Goal: Find specific page/section: Find specific page/section

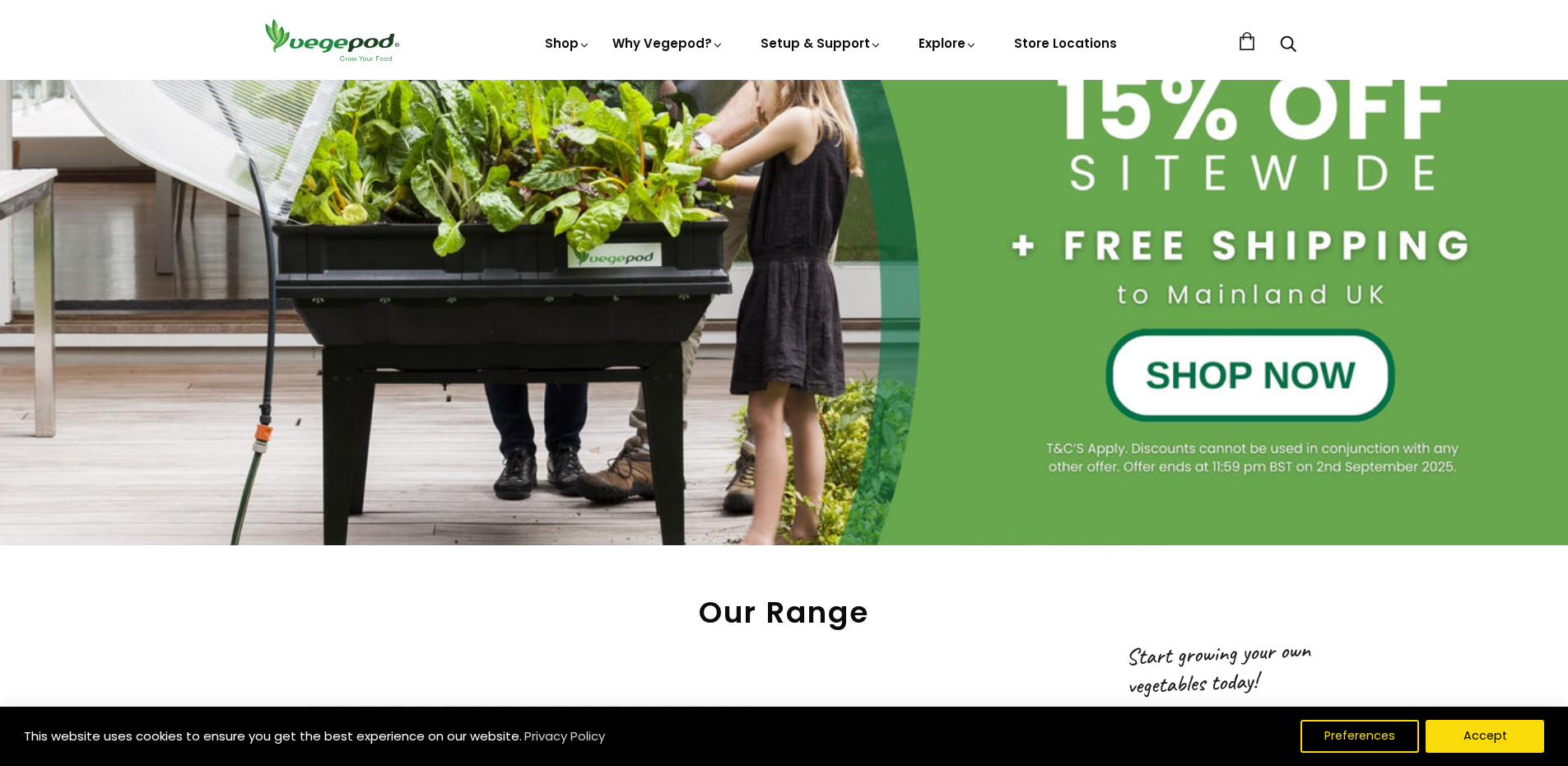
scroll to position [411, 0]
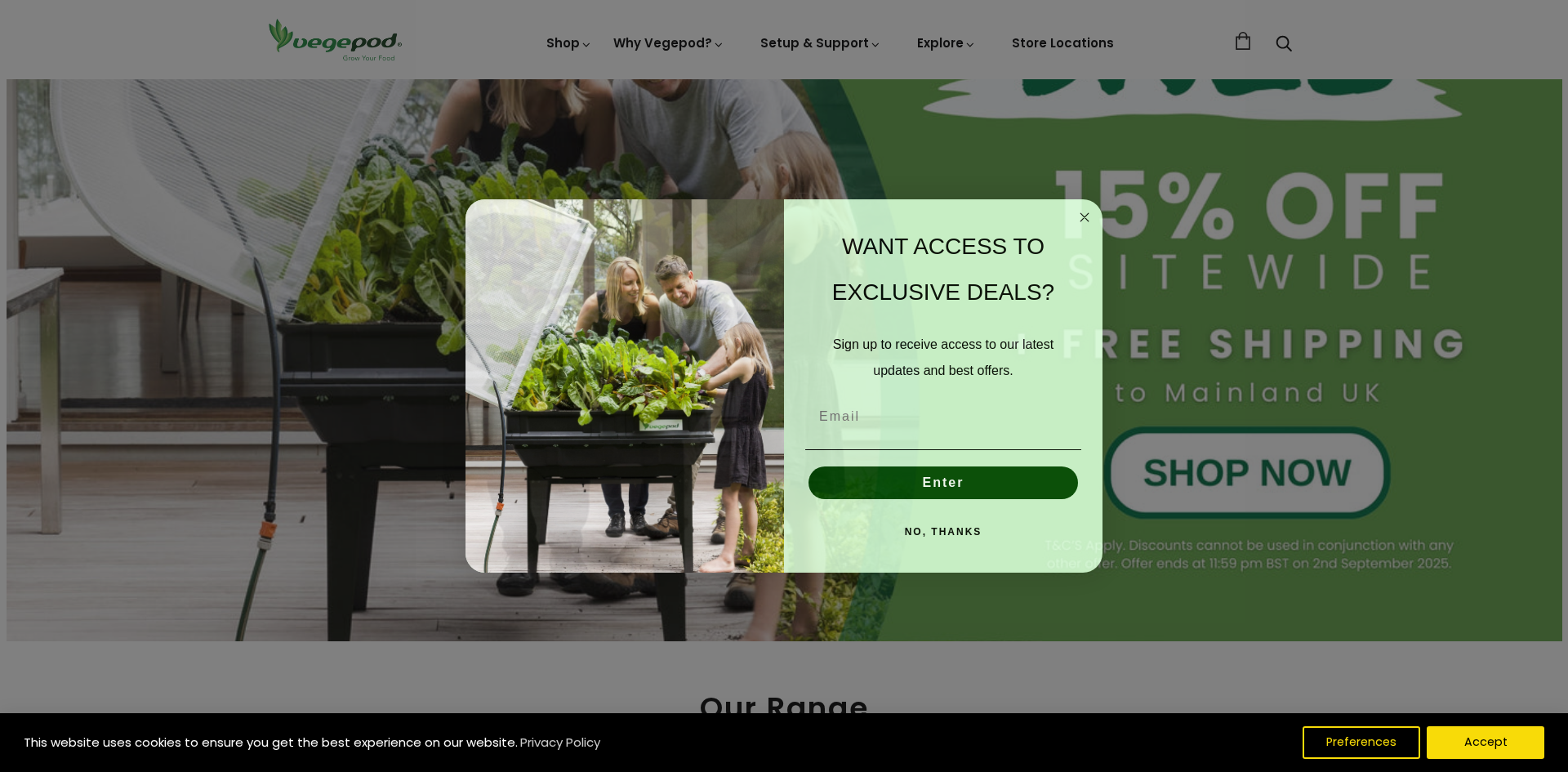
click at [1077, 218] on circle "Close dialog" at bounding box center [1084, 218] width 19 height 19
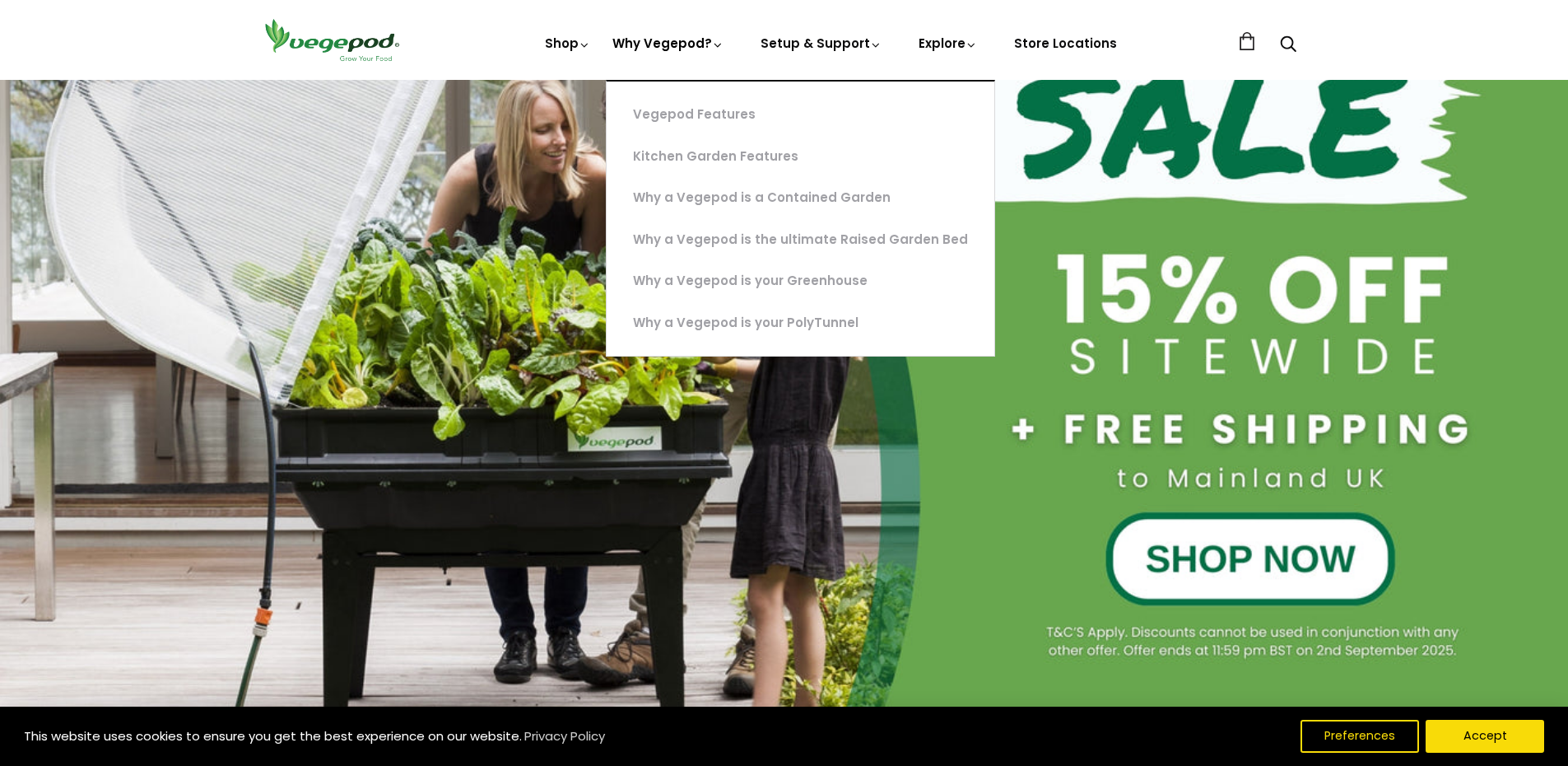
scroll to position [0, 379]
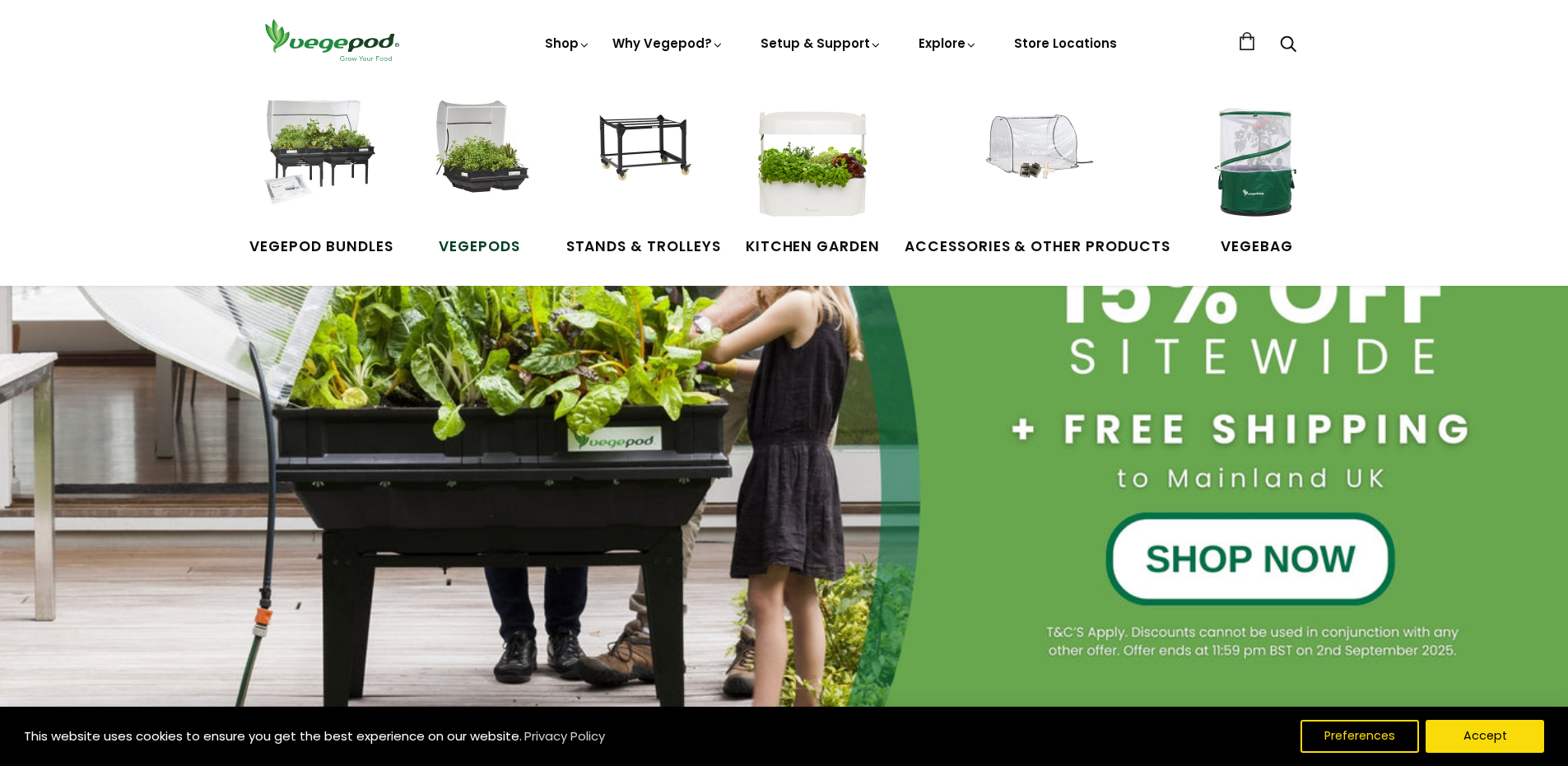
click at [476, 175] on img at bounding box center [479, 162] width 123 height 123
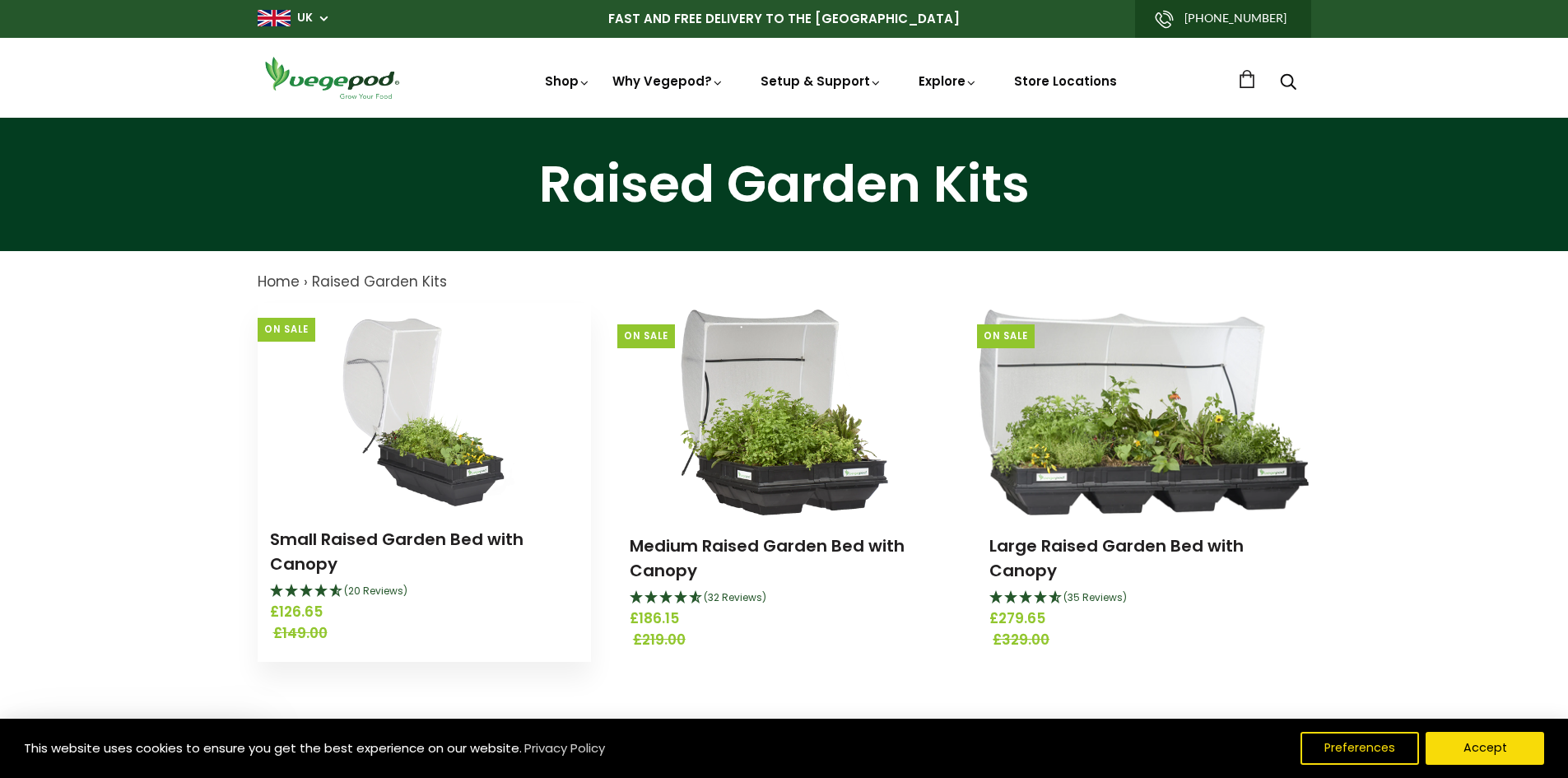
click at [460, 495] on img at bounding box center [424, 406] width 196 height 206
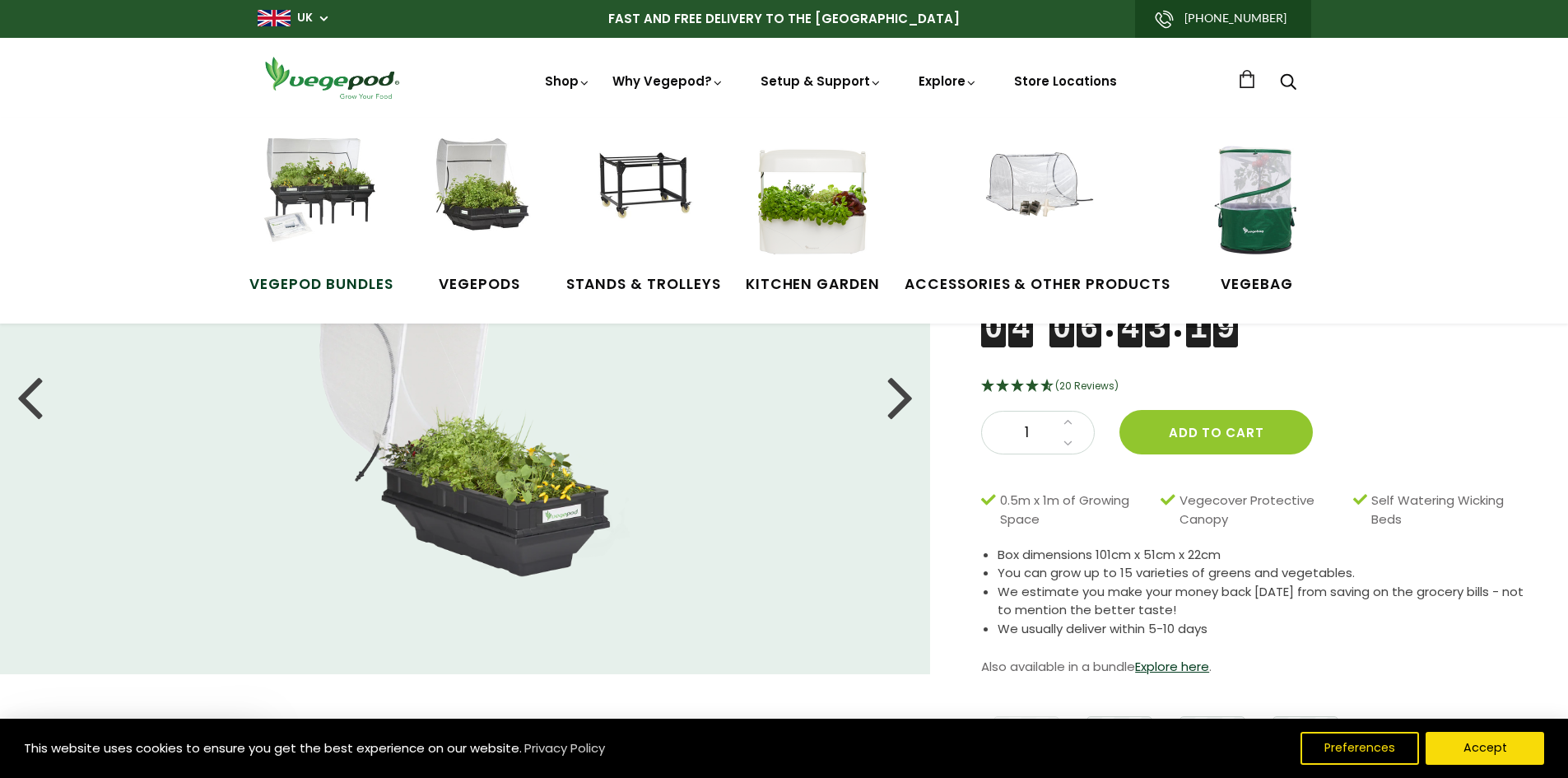
click at [334, 193] on img at bounding box center [321, 200] width 123 height 123
click at [318, 221] on img at bounding box center [321, 200] width 123 height 123
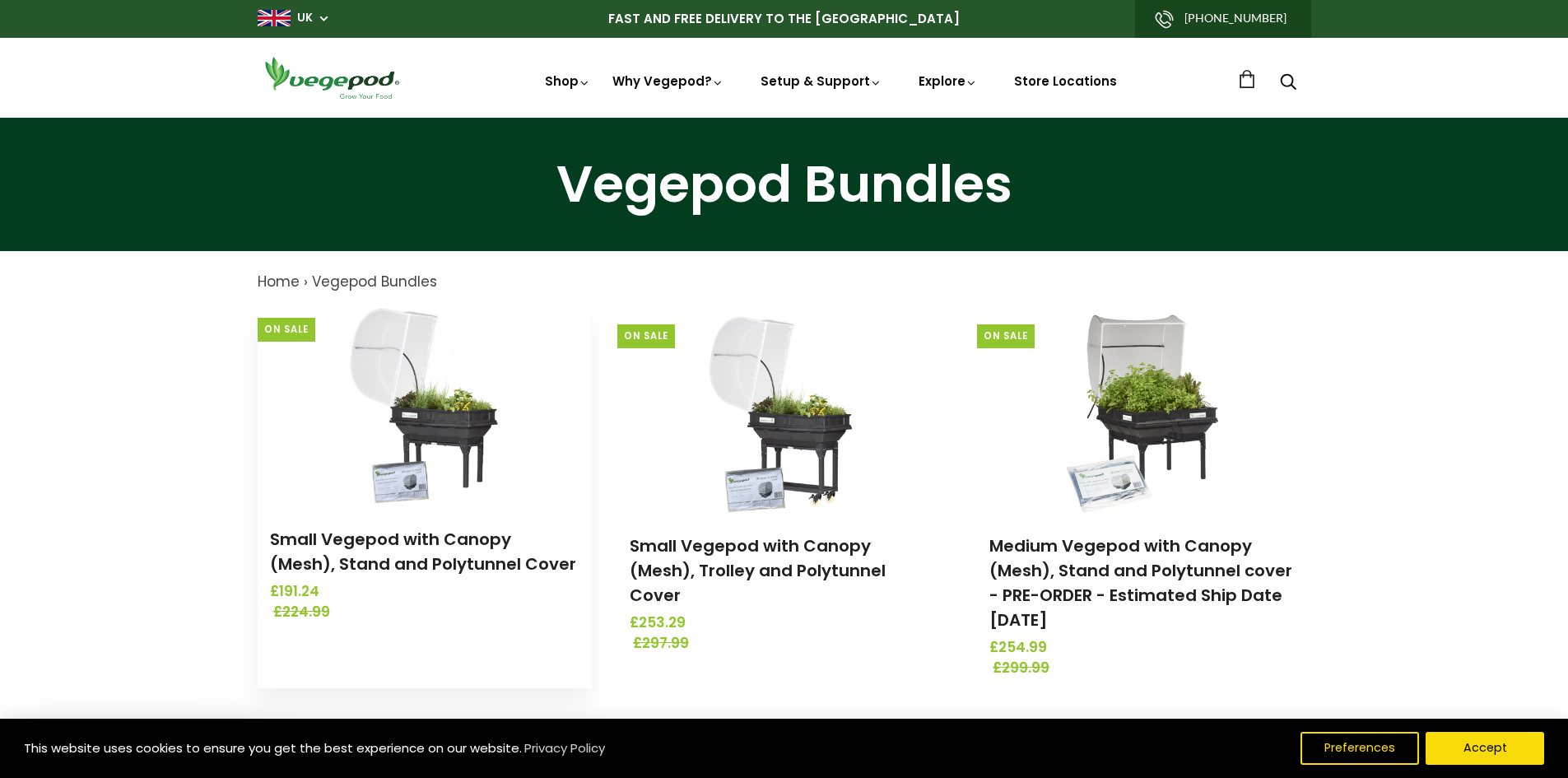
click at [431, 410] on img at bounding box center [423, 406] width 173 height 206
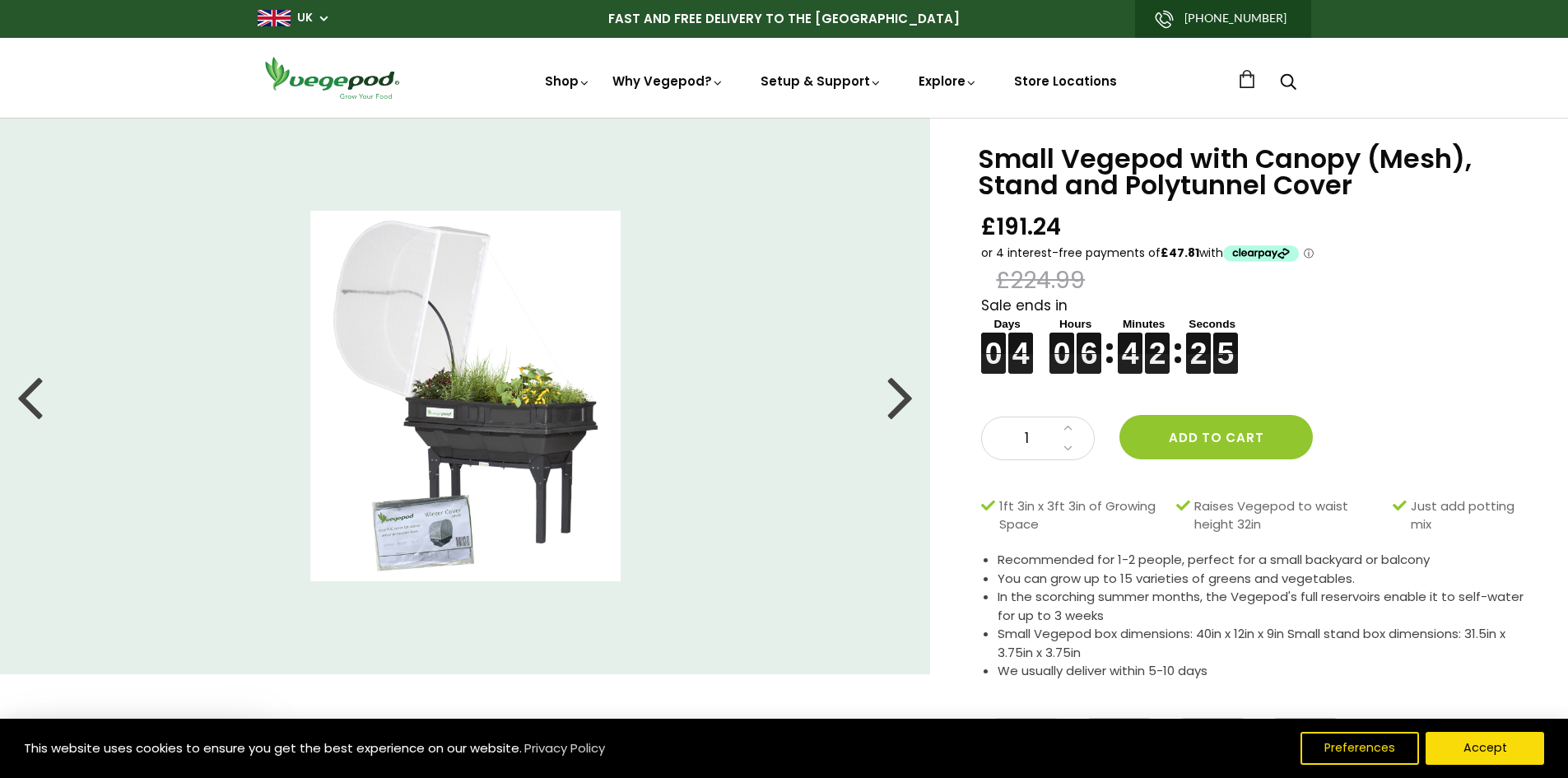
click at [550, 427] on img at bounding box center [466, 396] width 312 height 370
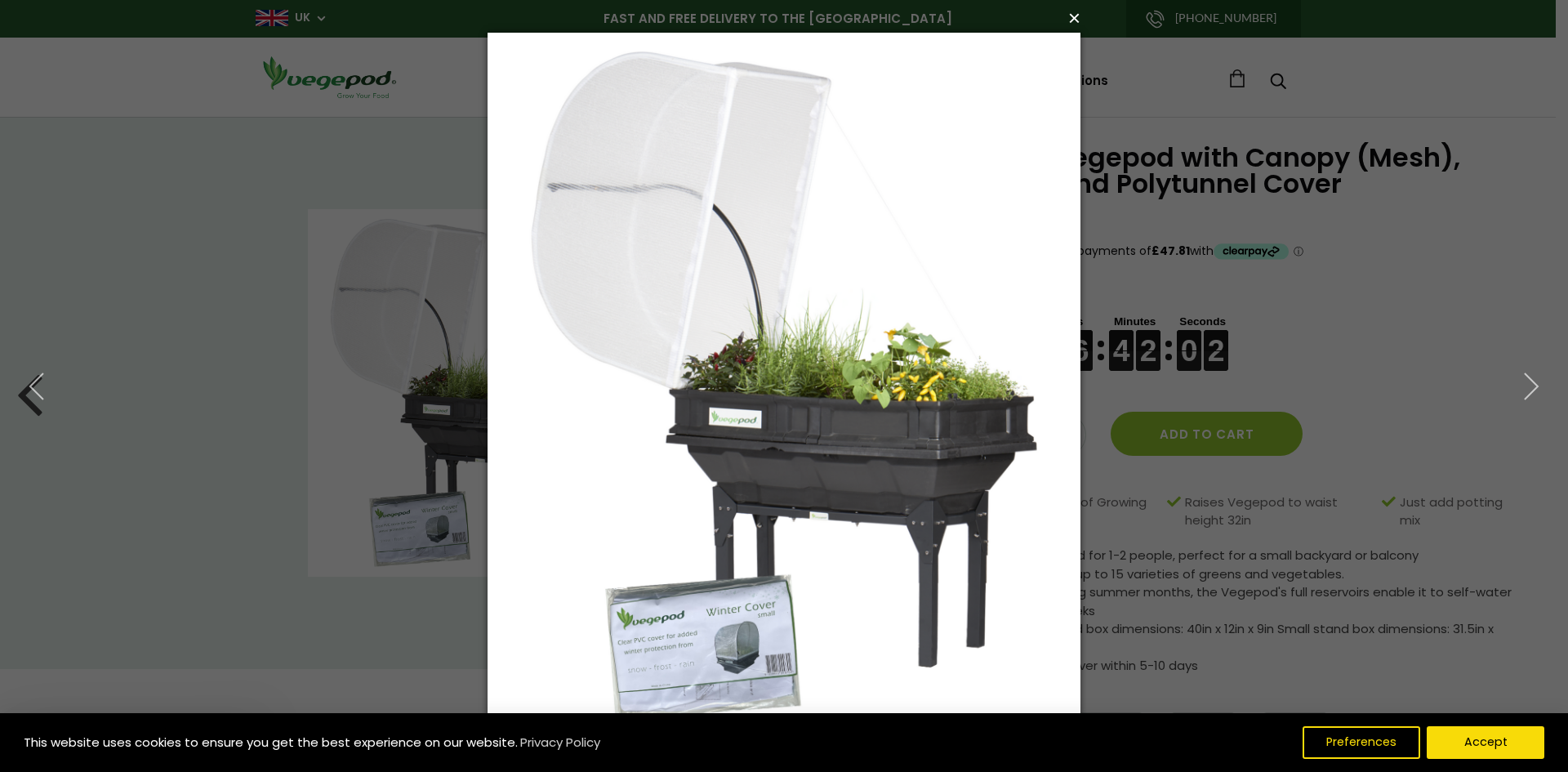
click at [1069, 25] on button "×" at bounding box center [788, 18] width 593 height 36
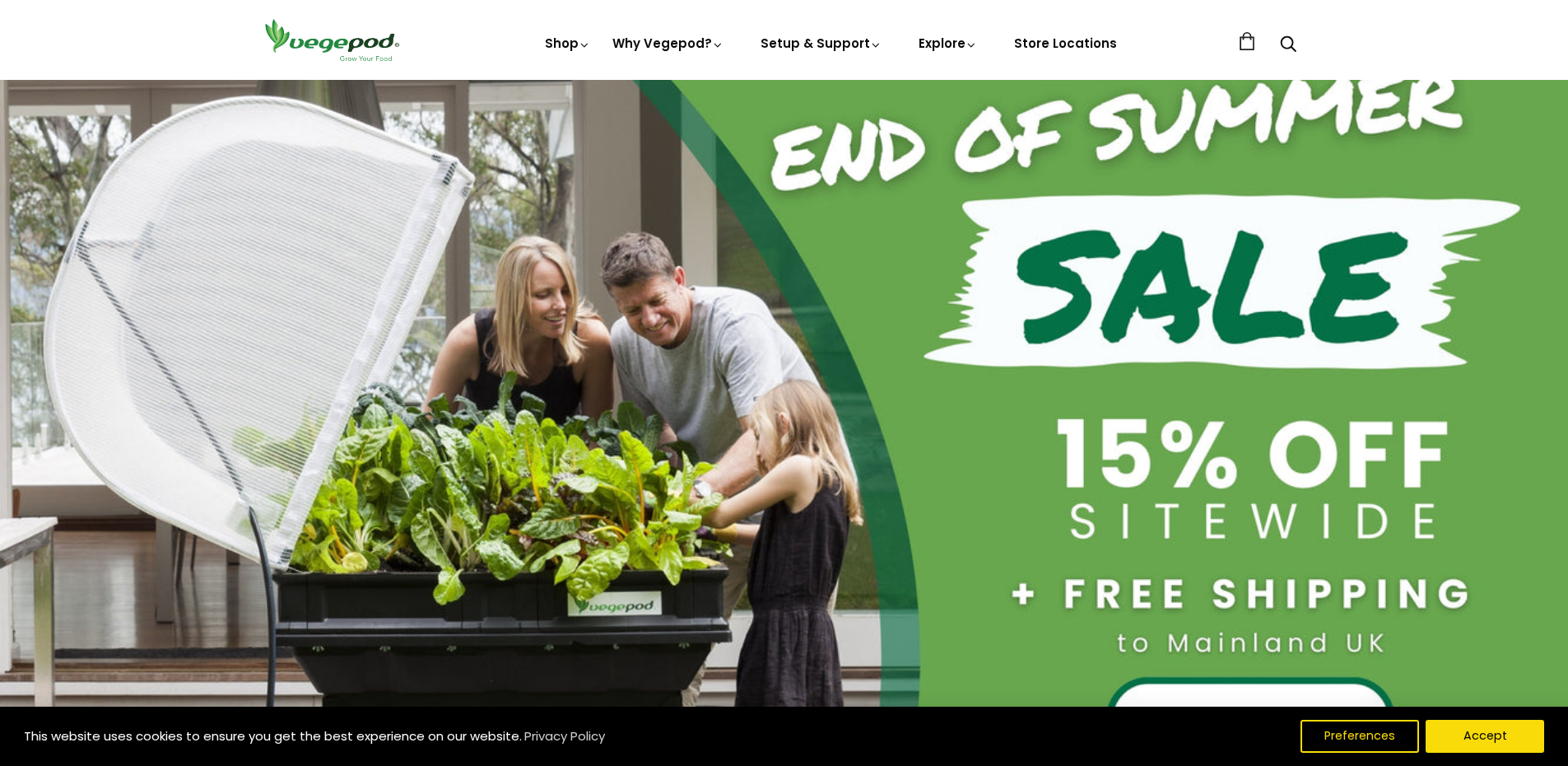
scroll to position [0, 757]
click at [1048, 39] on link "Store Locations" at bounding box center [1065, 43] width 103 height 18
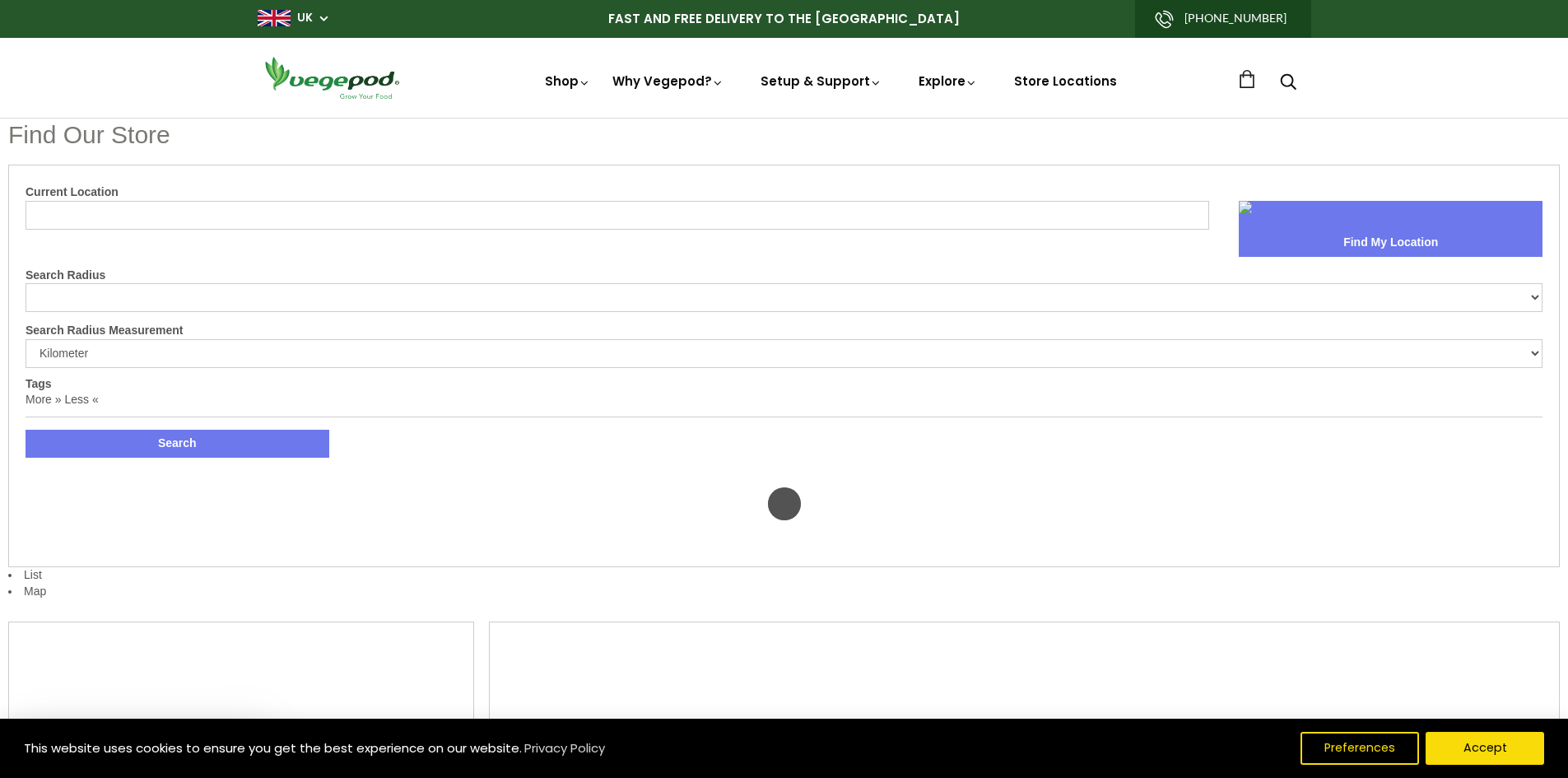
select select "m"
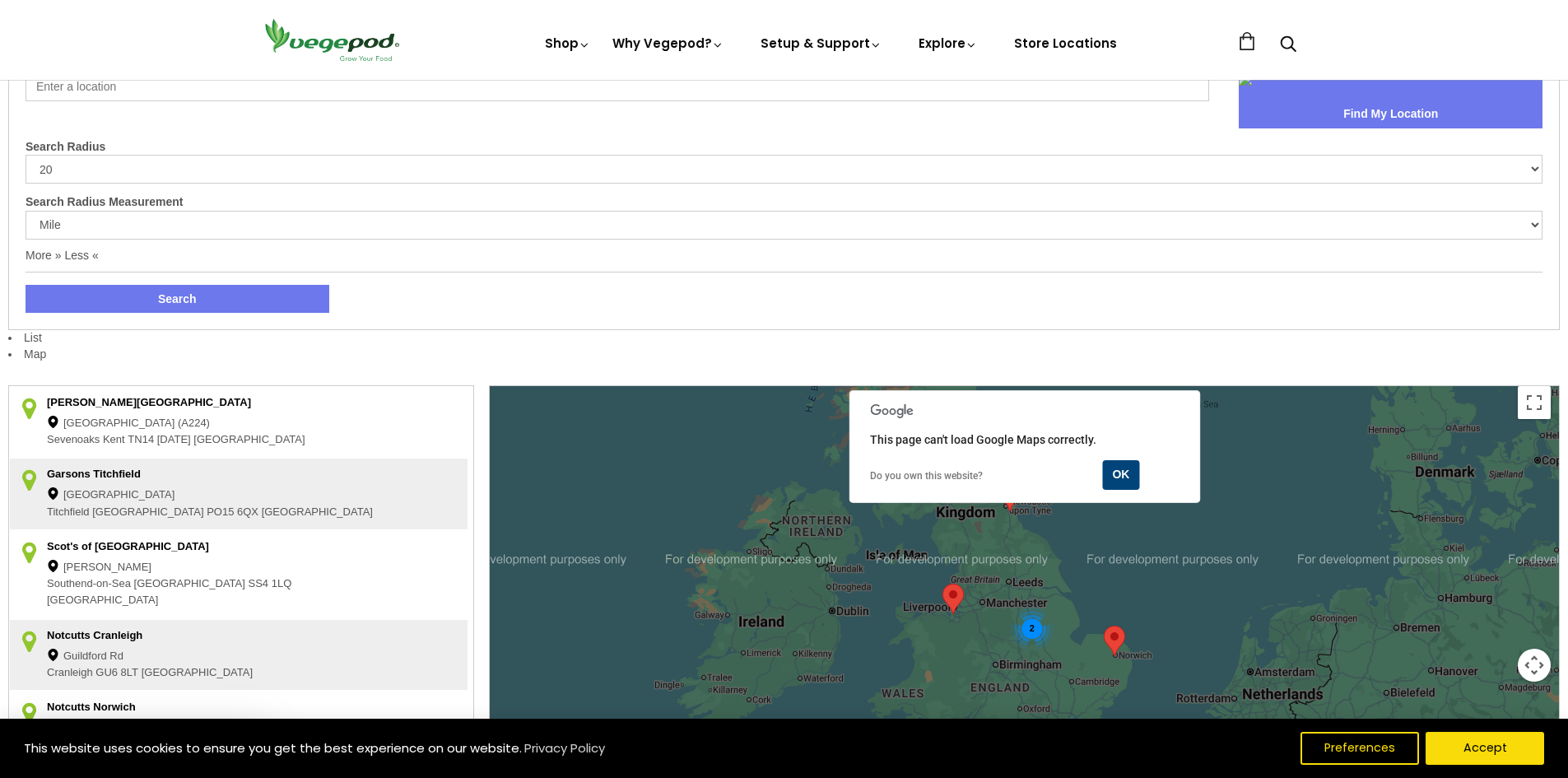
scroll to position [165, 0]
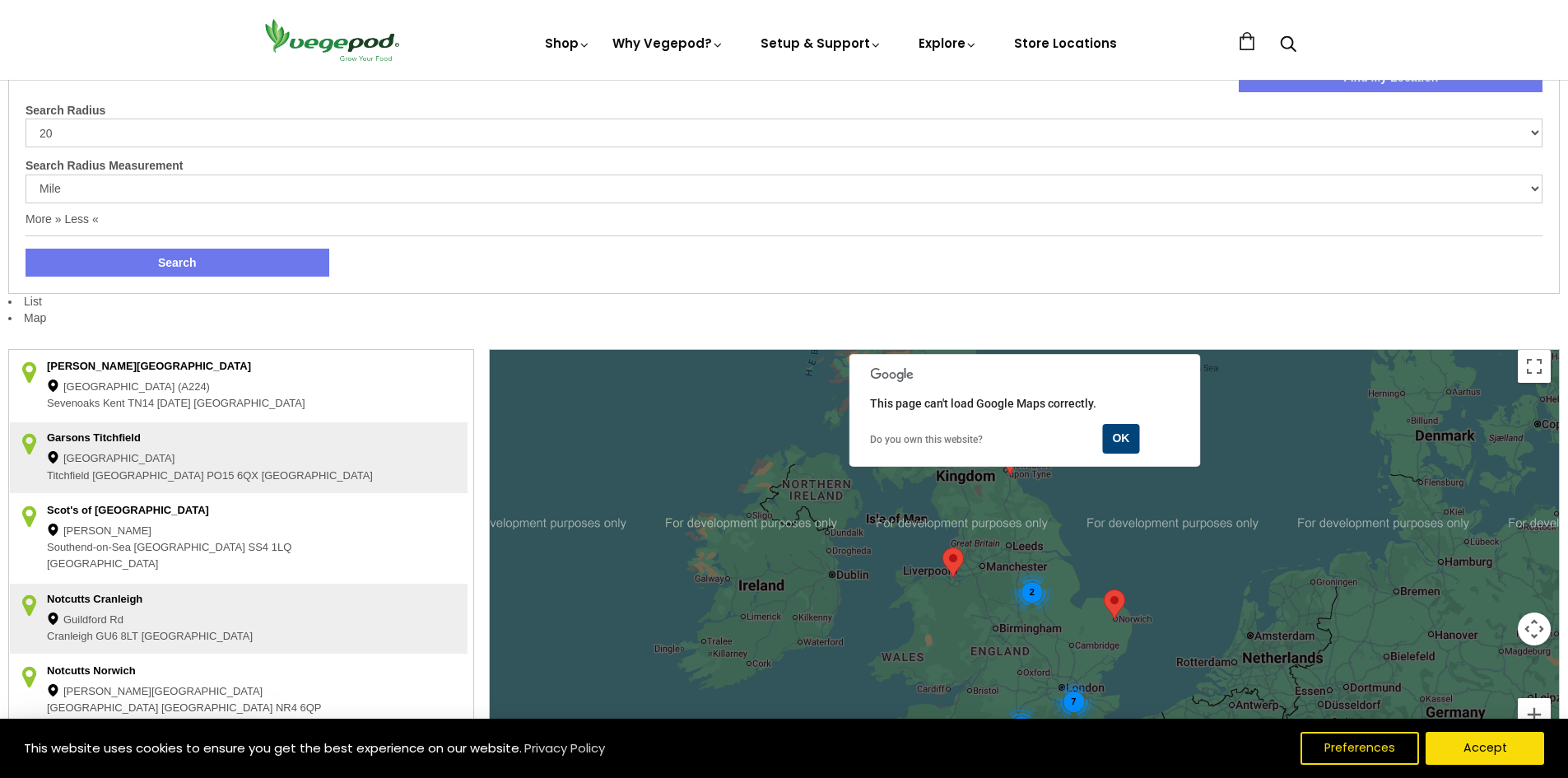
click at [943, 548] on area at bounding box center [943, 548] width 0 height 0
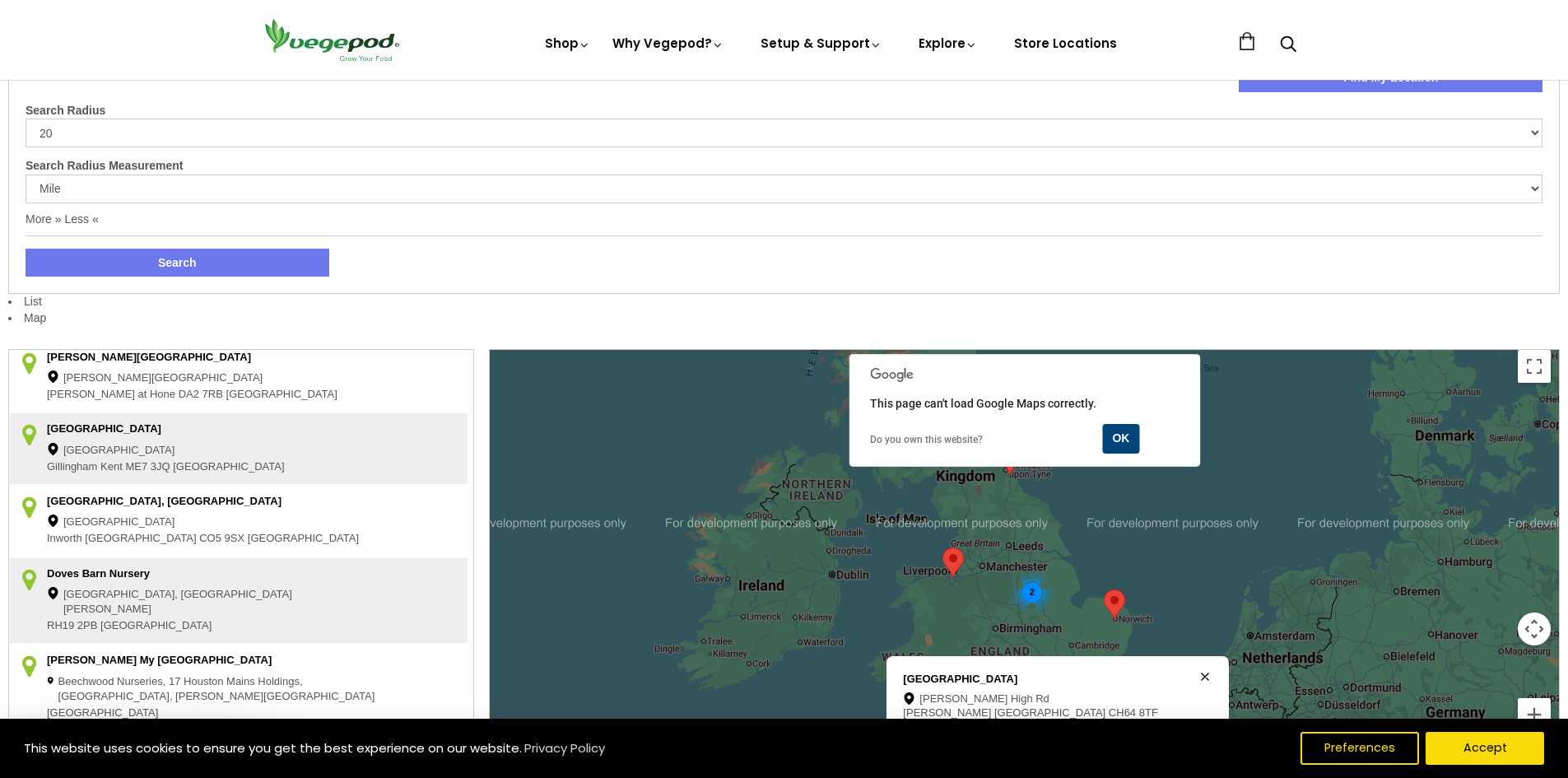
scroll to position [662, 0]
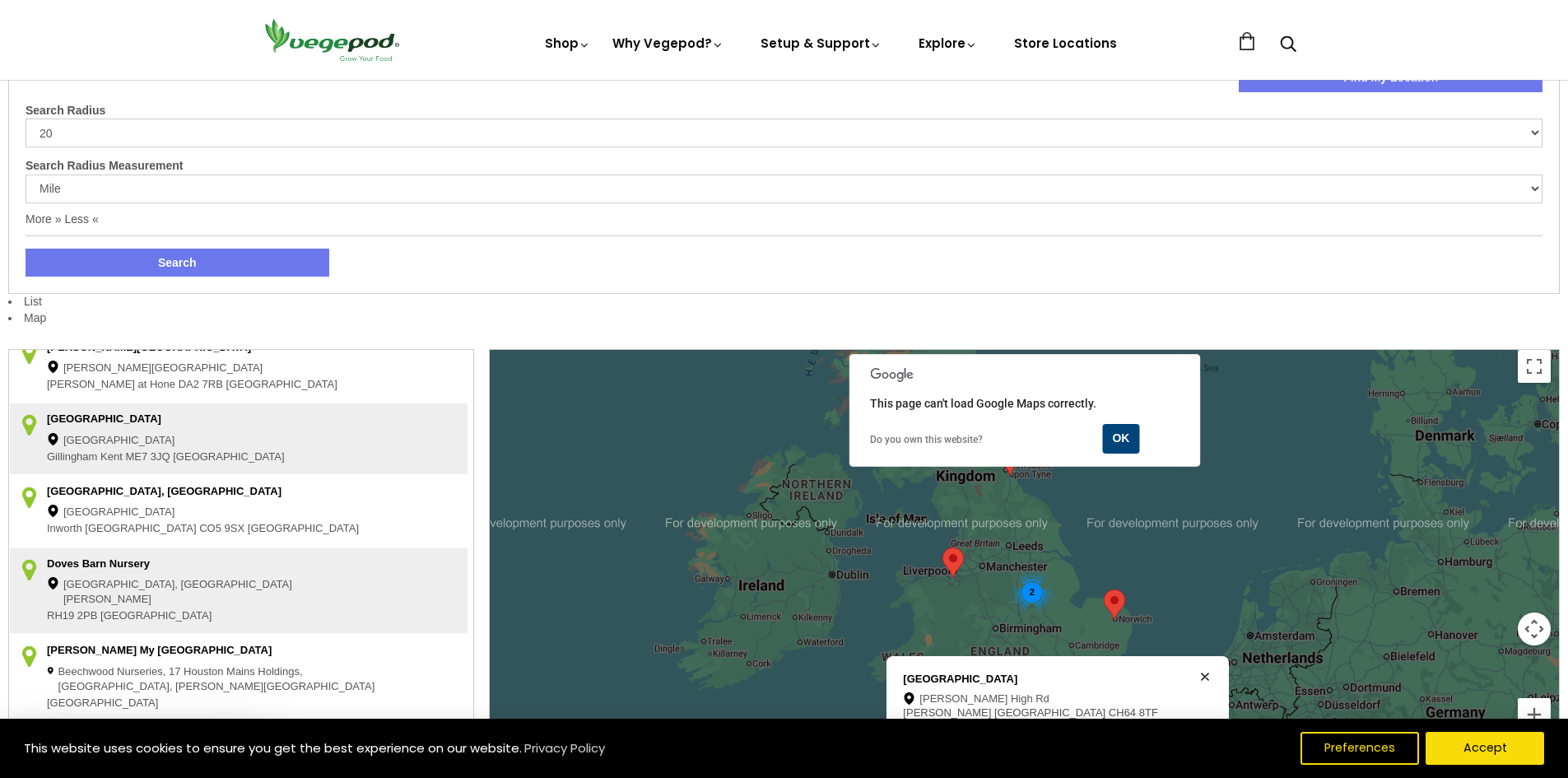
click at [943, 548] on area at bounding box center [943, 548] width 0 height 0
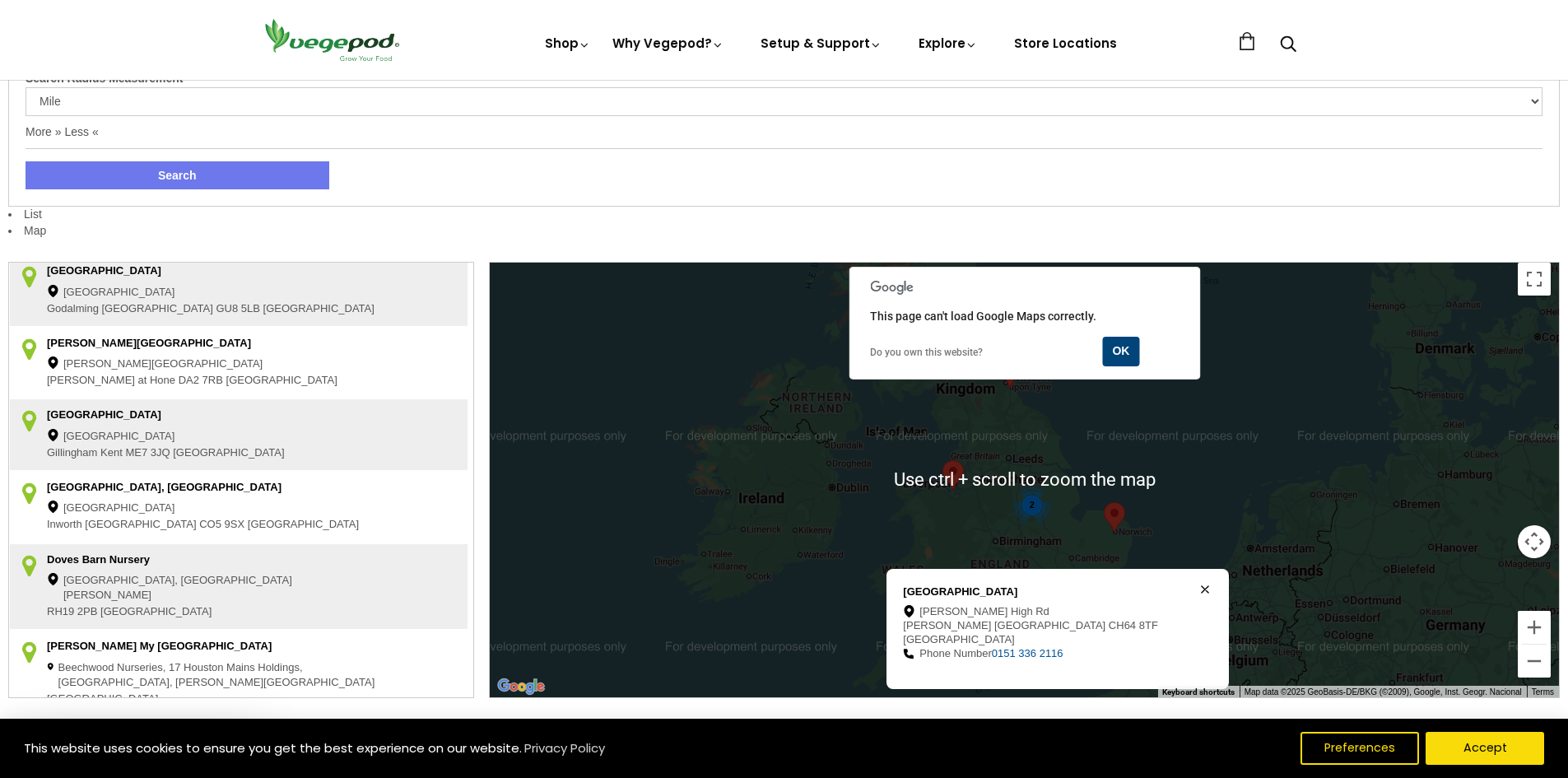
scroll to position [329, 0]
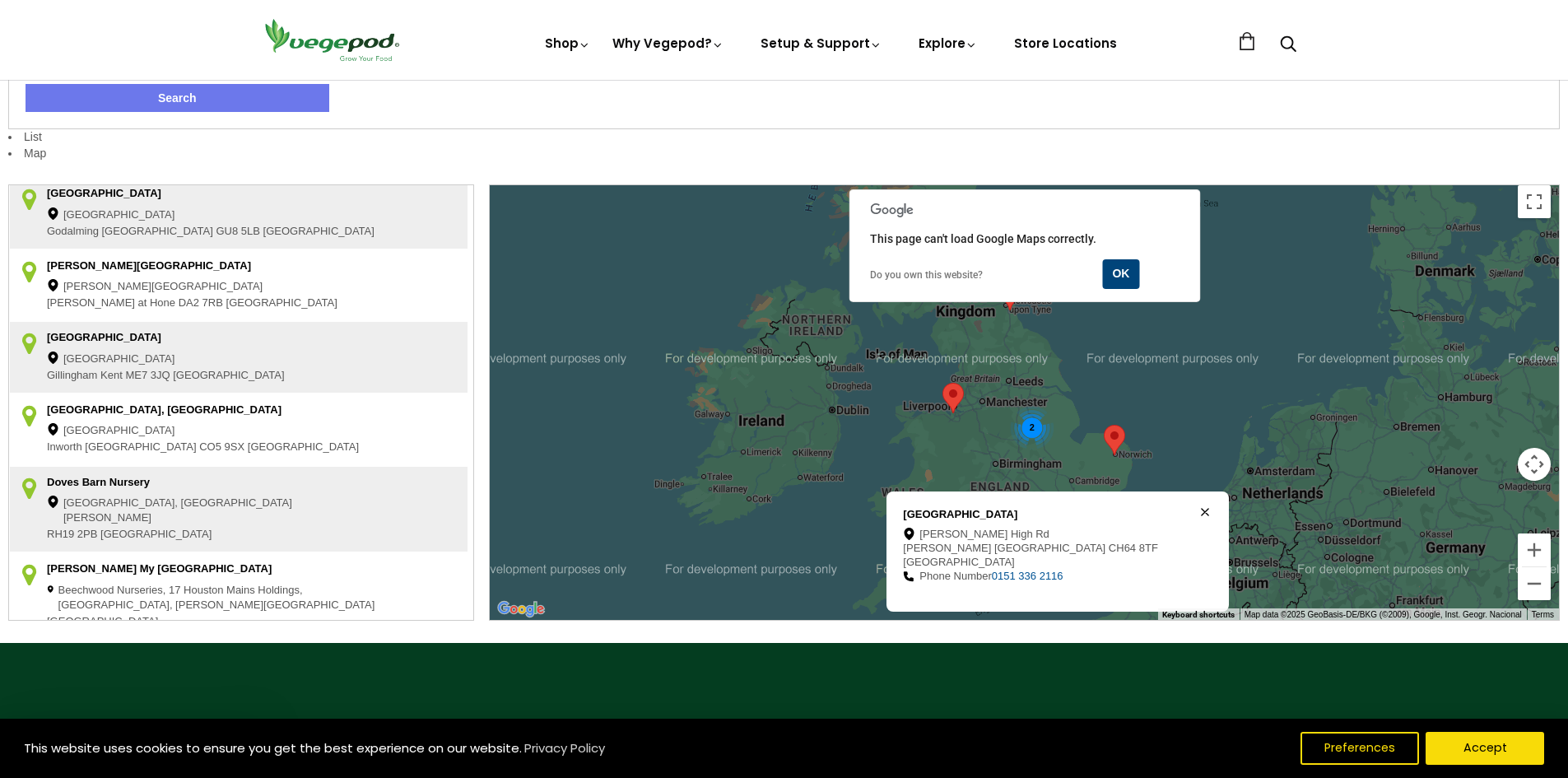
click at [1028, 433] on div "2" at bounding box center [1032, 426] width 44 height 44
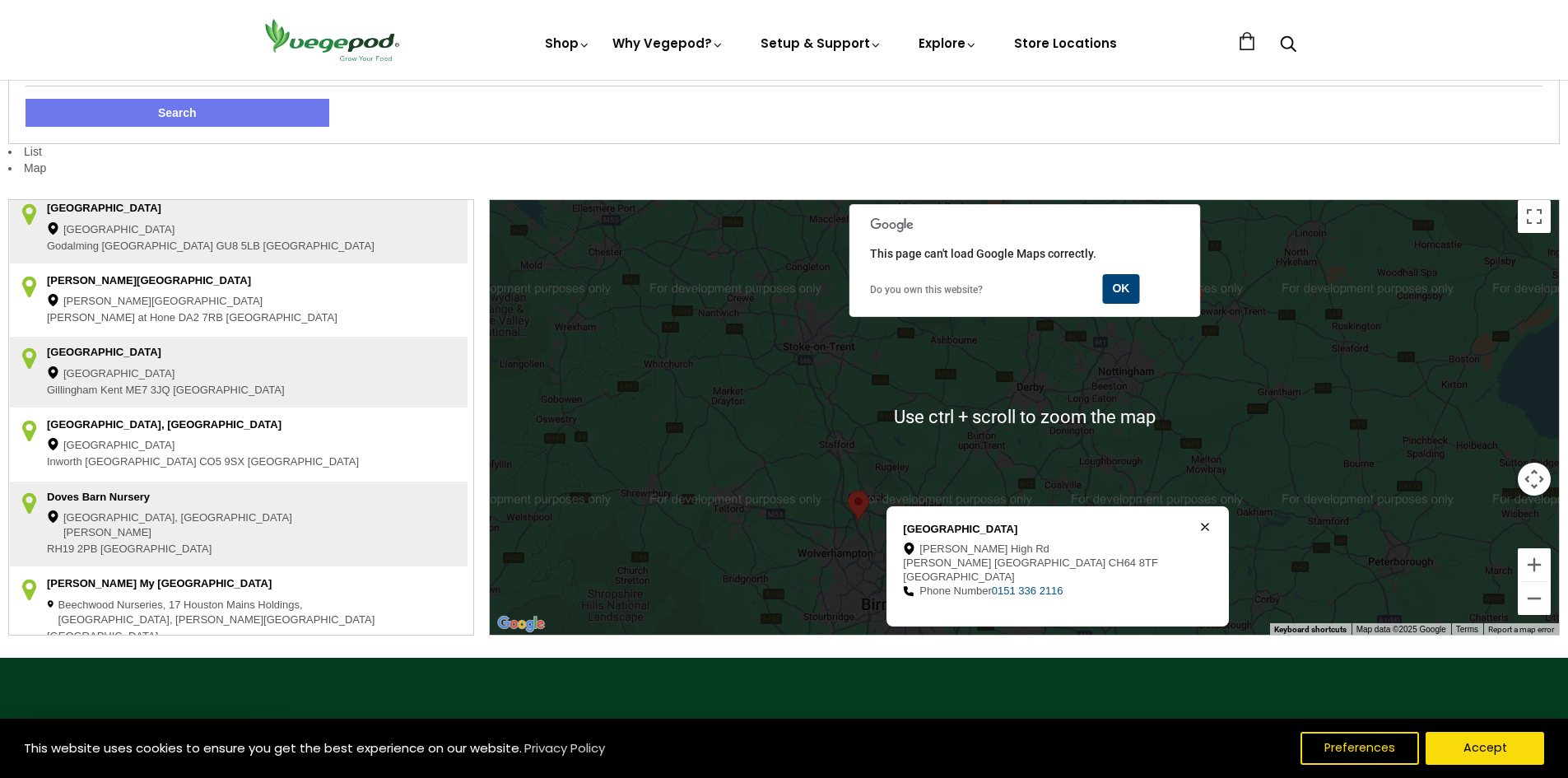
scroll to position [411, 0]
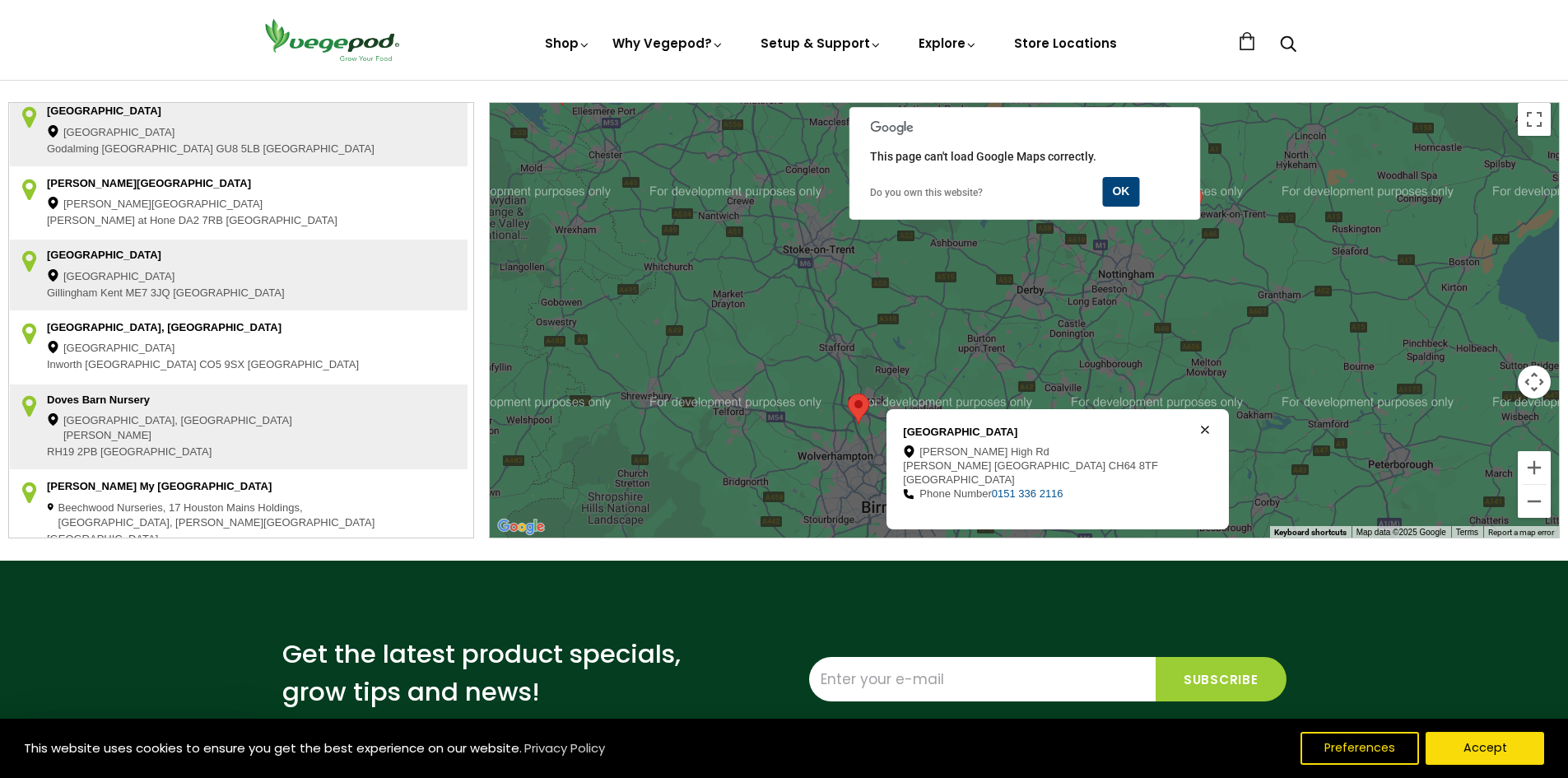
click at [1172, 353] on div at bounding box center [1024, 320] width 1070 height 435
click at [1201, 434] on icon at bounding box center [1205, 429] width 8 height 8
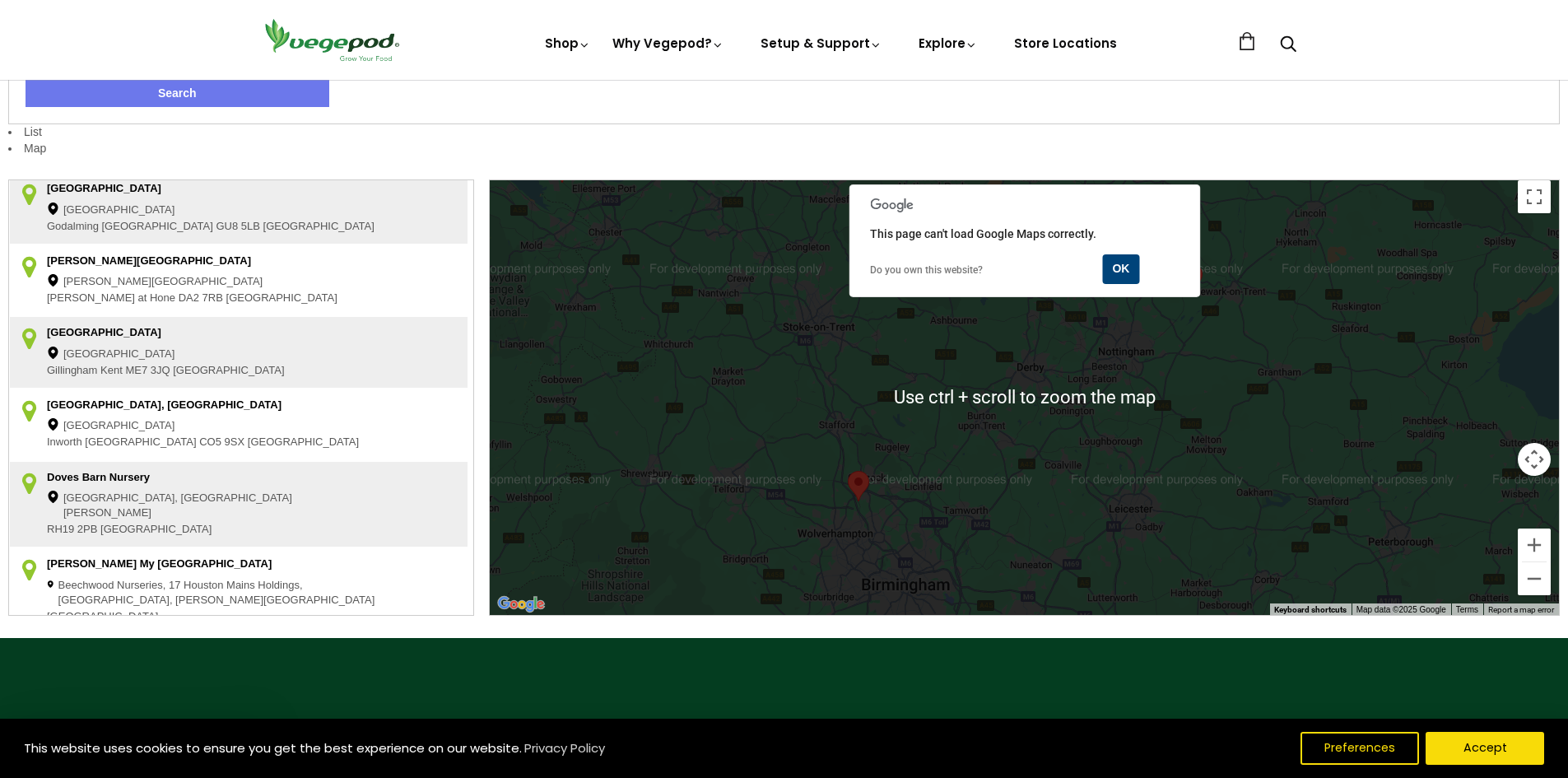
scroll to position [329, 0]
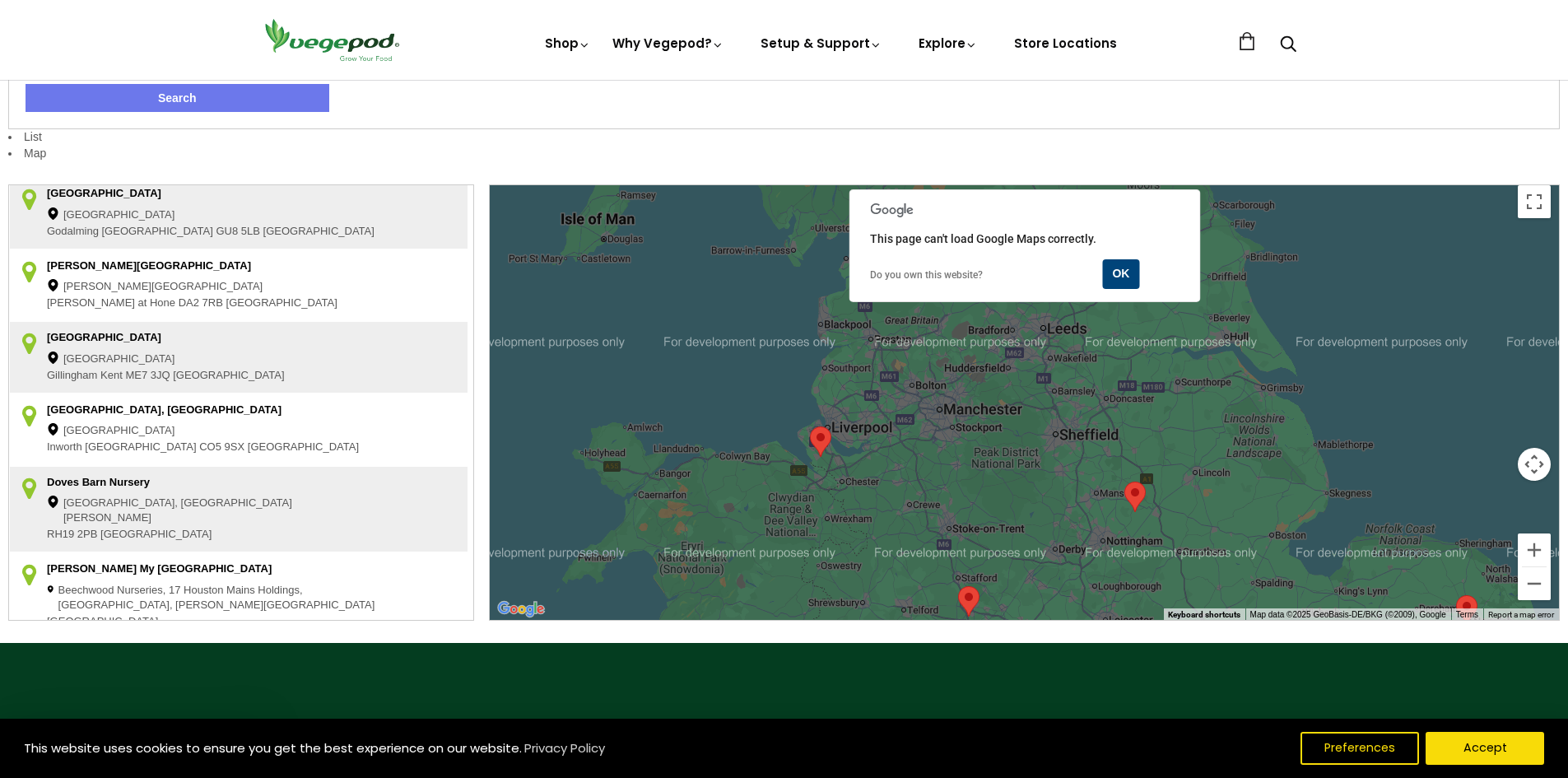
drag, startPoint x: 748, startPoint y: 359, endPoint x: 858, endPoint y: 469, distance: 155.6
click at [900, 494] on div at bounding box center [1024, 403] width 1070 height 435
click at [810, 426] on area at bounding box center [810, 426] width 0 height 0
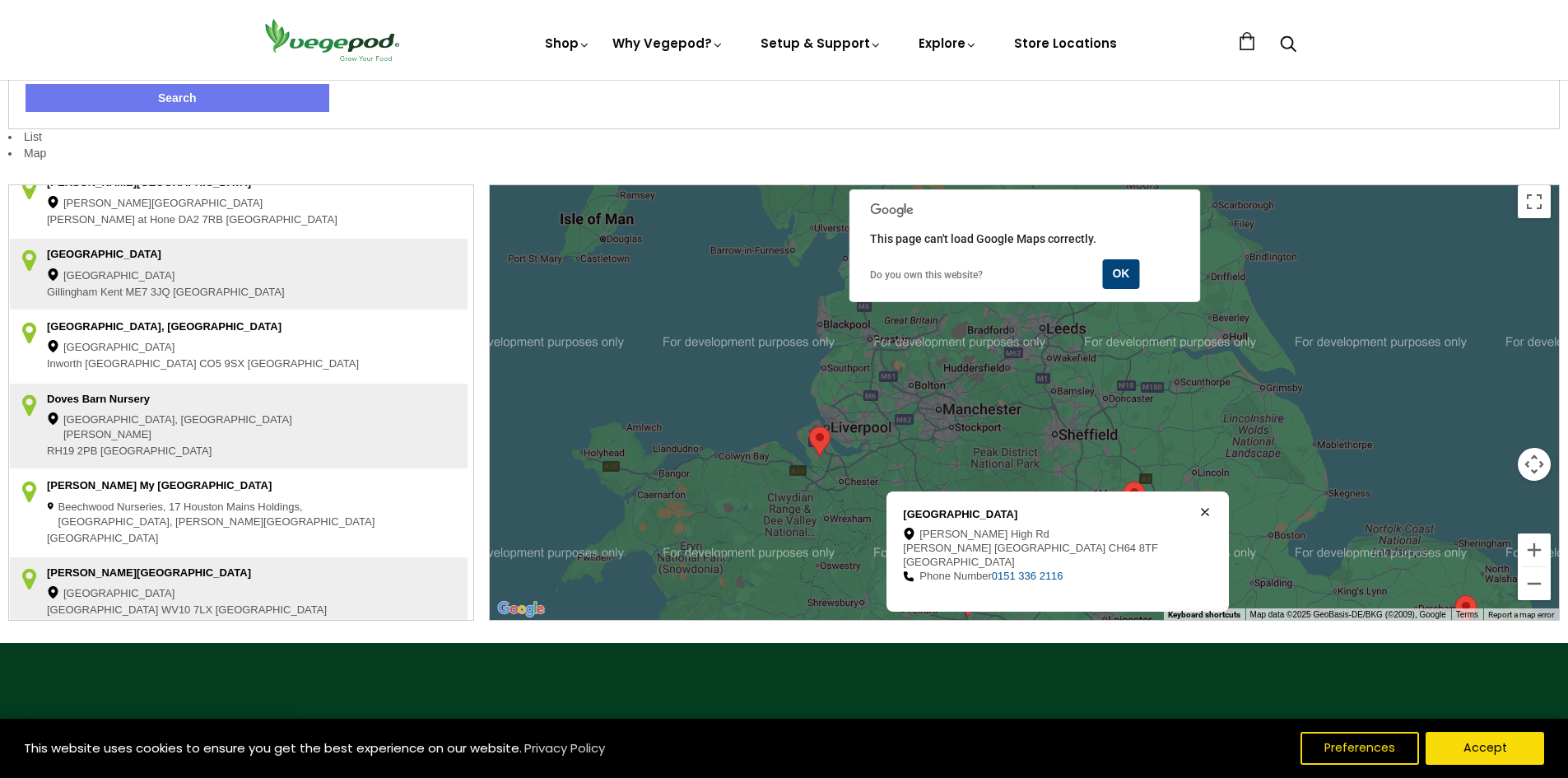
drag, startPoint x: 905, startPoint y: 526, endPoint x: 1073, endPoint y: 531, distance: 168.1
click at [1073, 522] on div "[GEOGRAPHIC_DATA]" at bounding box center [1047, 515] width 288 height 14
copy div "[GEOGRAPHIC_DATA]"
